Goal: Find specific page/section: Find specific page/section

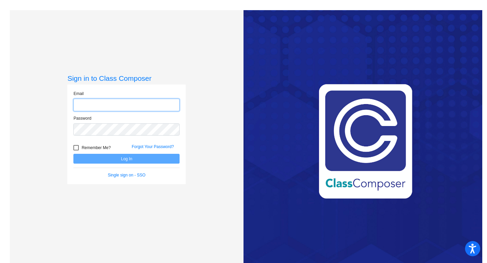
type input "[EMAIL_ADDRESS][DOMAIN_NAME]"
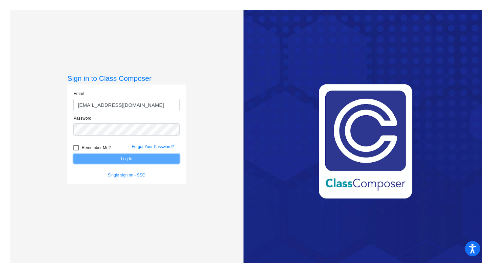
click at [93, 160] on button "Log In" at bounding box center [126, 159] width 106 height 10
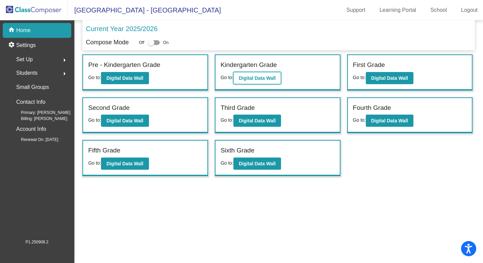
click at [253, 81] on button "Digital Data Wall" at bounding box center [258, 78] width 48 height 12
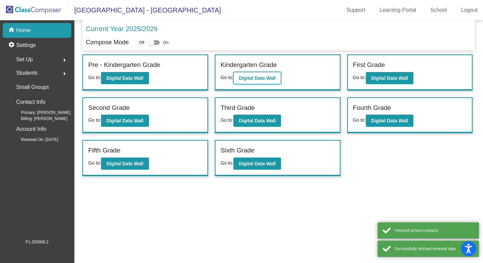
click at [265, 81] on button "Digital Data Wall" at bounding box center [258, 78] width 48 height 12
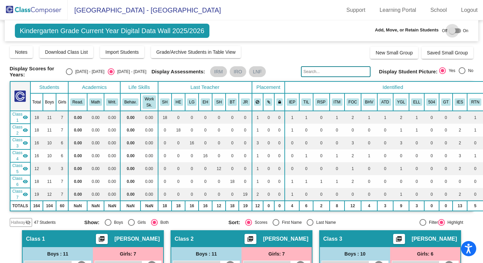
click at [450, 33] on div at bounding box center [452, 30] width 7 height 7
checkbox input "true"
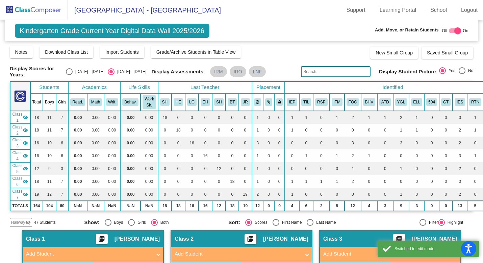
click at [17, 220] on span "Hallway" at bounding box center [18, 222] width 14 height 6
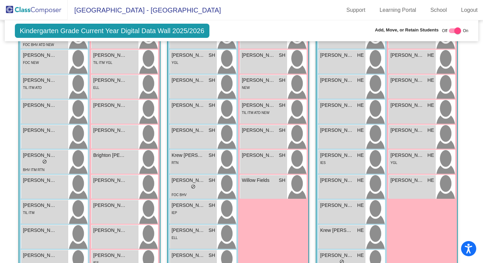
scroll to position [238, 0]
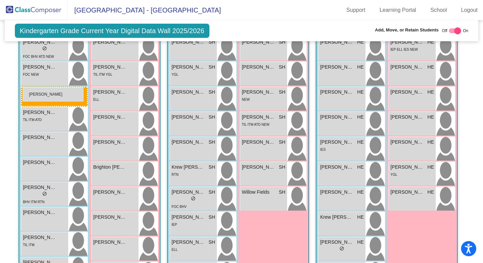
drag, startPoint x: 335, startPoint y: 115, endPoint x: 23, endPoint y: 87, distance: 313.5
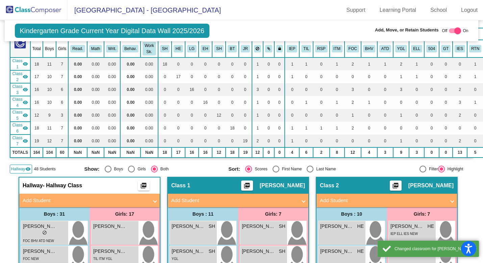
scroll to position [0, 0]
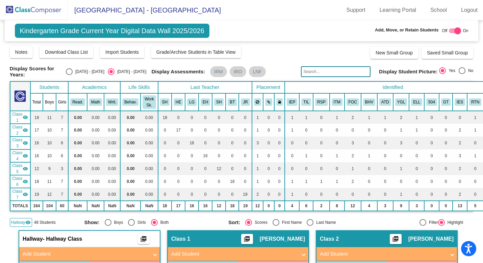
click at [15, 219] on span "Hallway" at bounding box center [18, 222] width 14 height 6
